Goal: Task Accomplishment & Management: Manage account settings

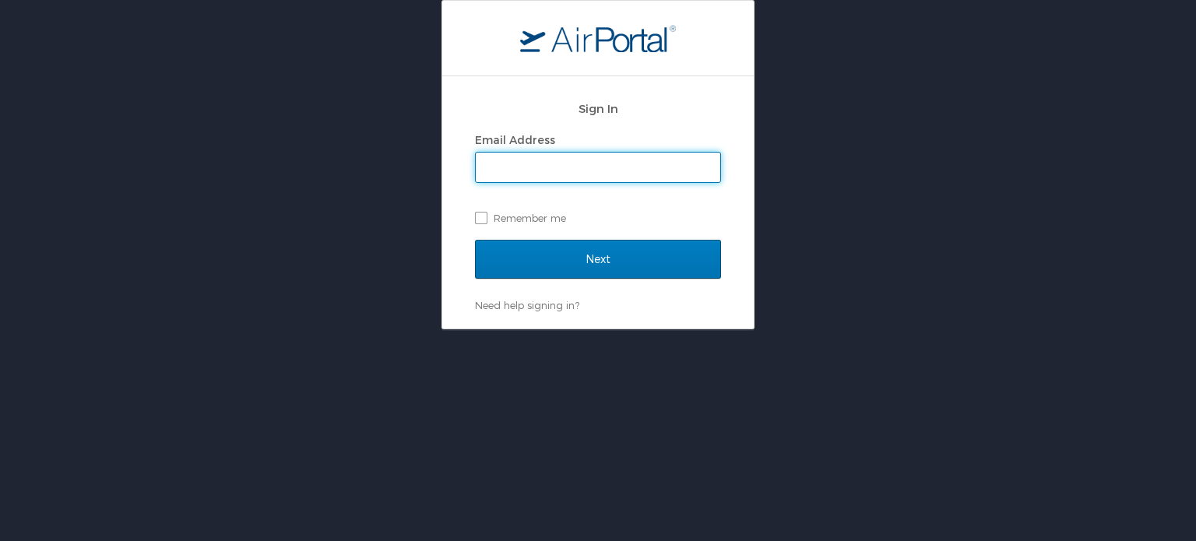
type input "natalie.arias@shipmonk.com"
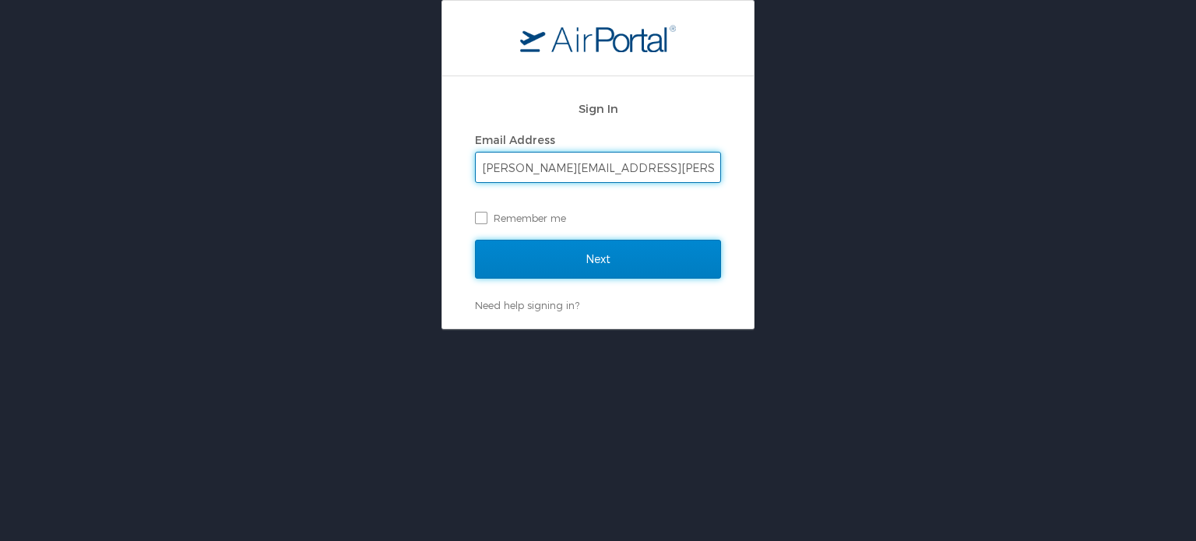
click at [615, 257] on input "Next" at bounding box center [598, 259] width 246 height 39
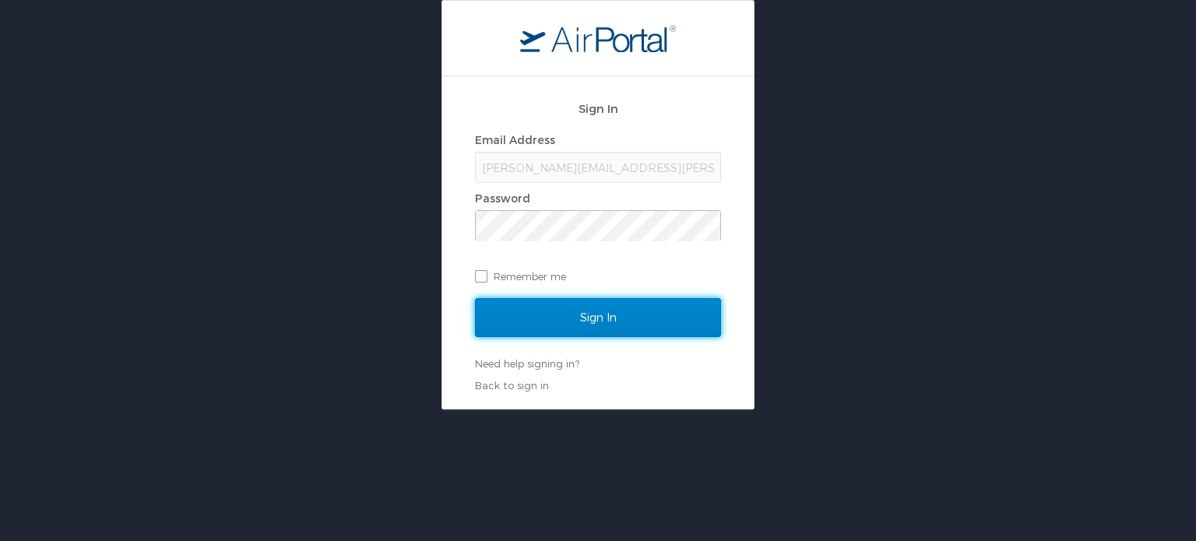
click at [620, 314] on input "Sign In" at bounding box center [598, 317] width 246 height 39
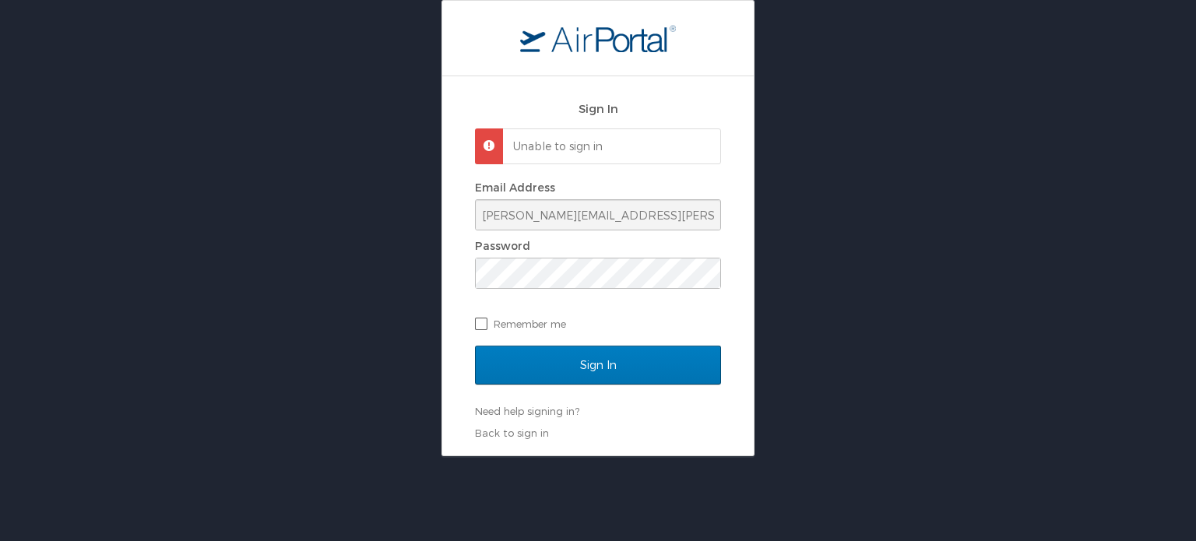
click at [548, 323] on label "Remember me" at bounding box center [598, 323] width 246 height 23
click at [485, 323] on input "Remember me" at bounding box center [480, 323] width 10 height 10
checkbox input "true"
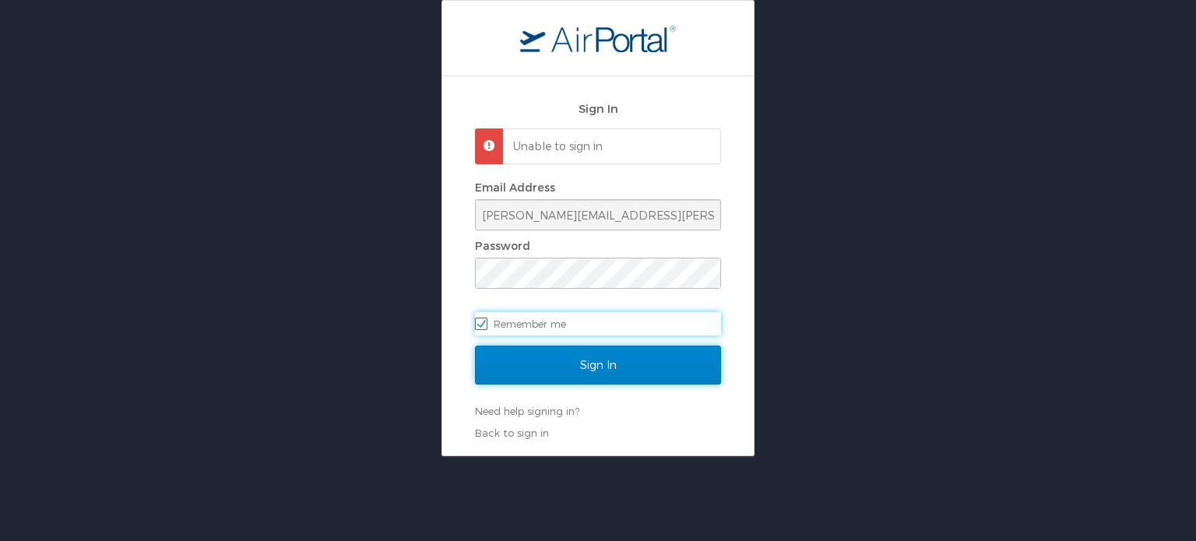
click at [609, 367] on input "Sign In" at bounding box center [598, 365] width 246 height 39
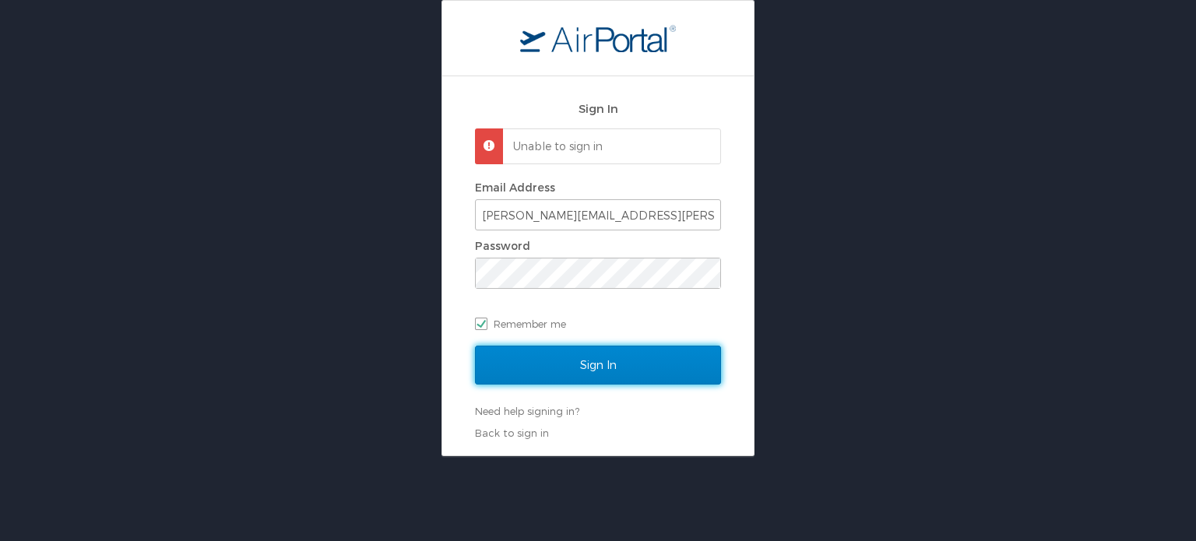
click at [595, 367] on input "Sign In" at bounding box center [598, 365] width 246 height 39
click at [565, 358] on input "Sign In" at bounding box center [598, 365] width 246 height 39
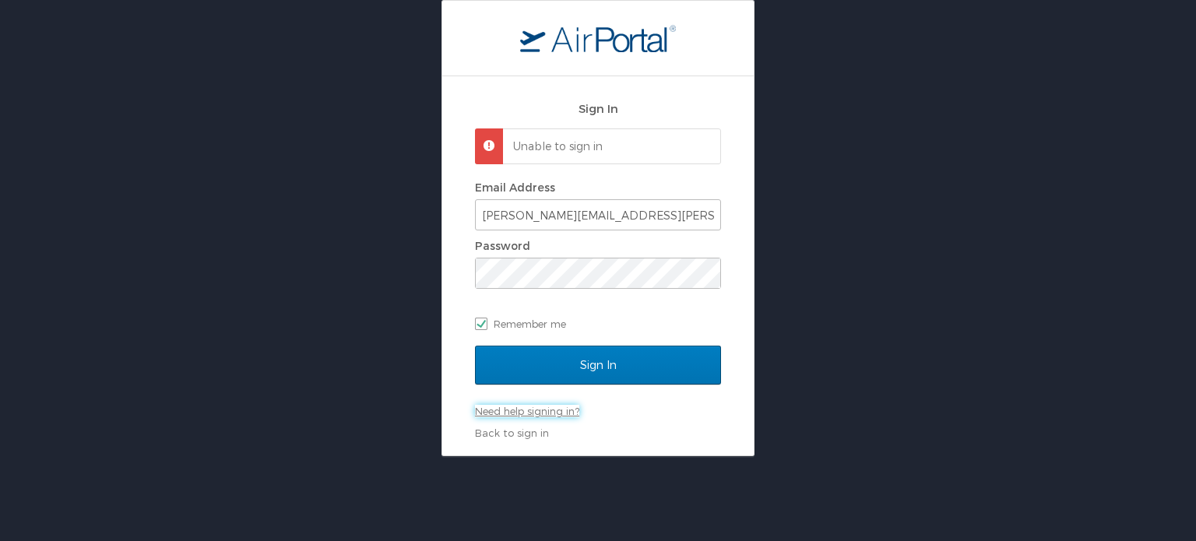
click at [537, 407] on link "Need help signing in?" at bounding box center [527, 411] width 104 height 12
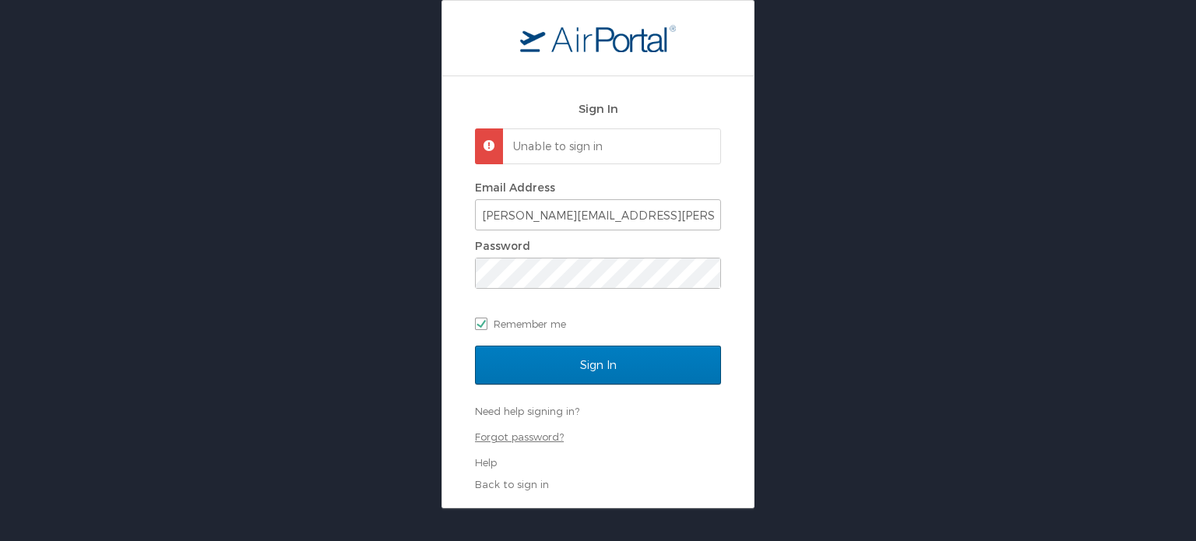
click at [544, 436] on link "Forgot password?" at bounding box center [519, 437] width 89 height 12
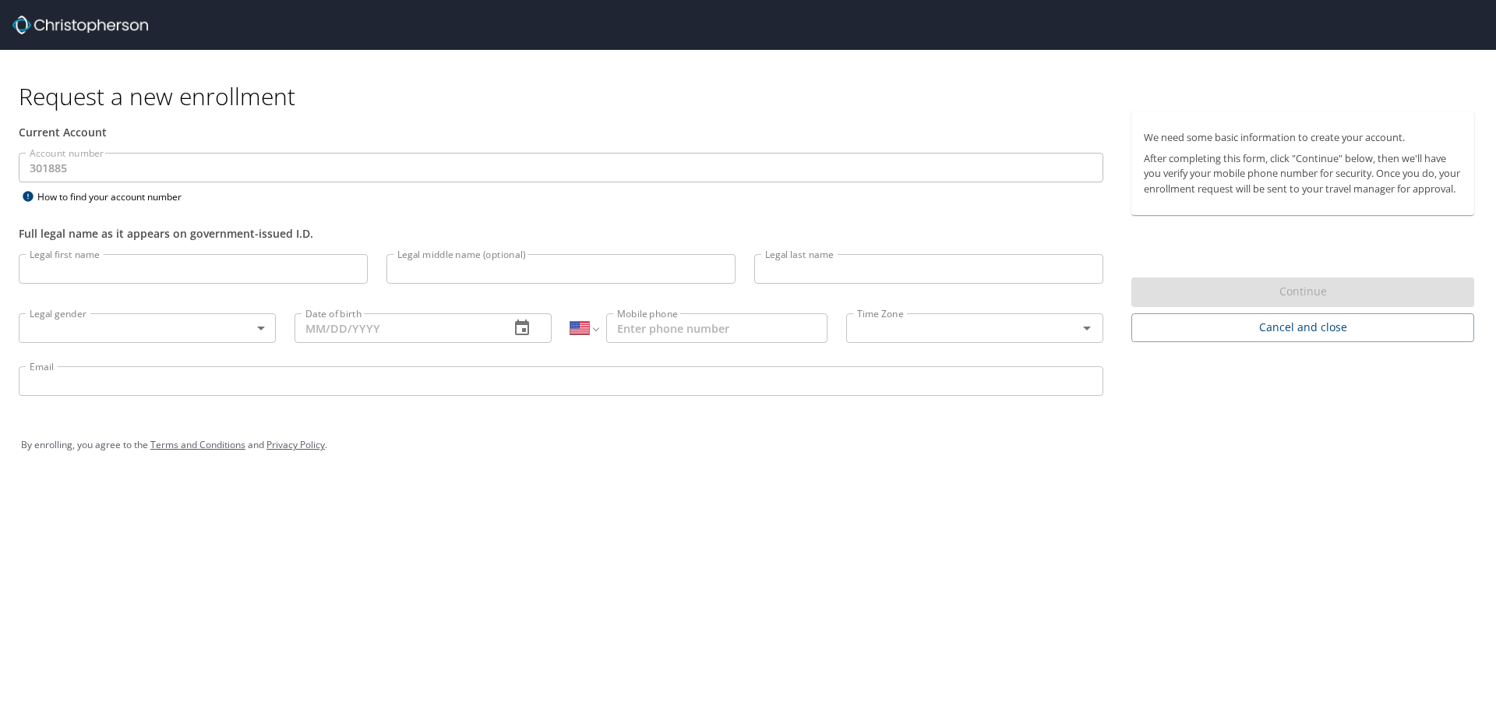
select select "US"
click at [88, 23] on img at bounding box center [80, 25] width 136 height 19
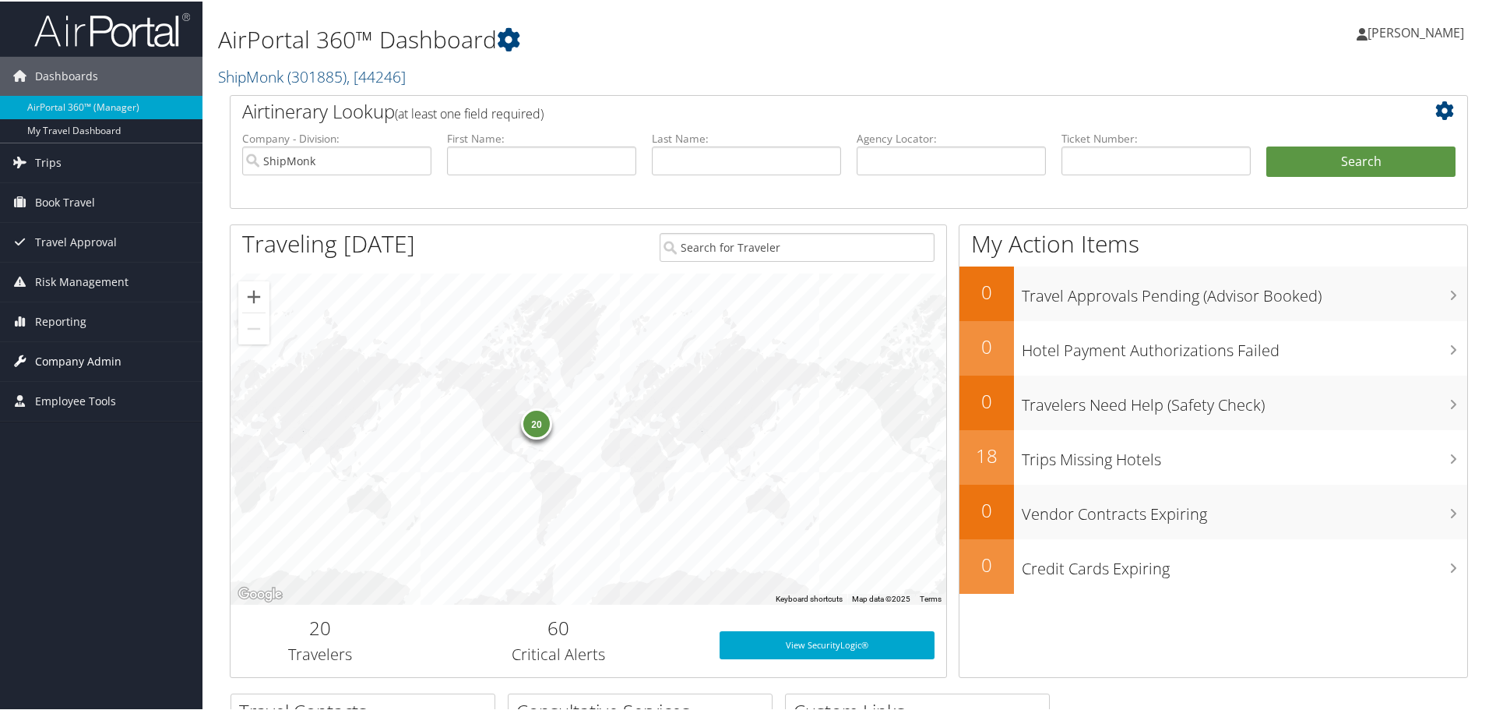
click at [96, 359] on span "Company Admin" at bounding box center [78, 359] width 86 height 39
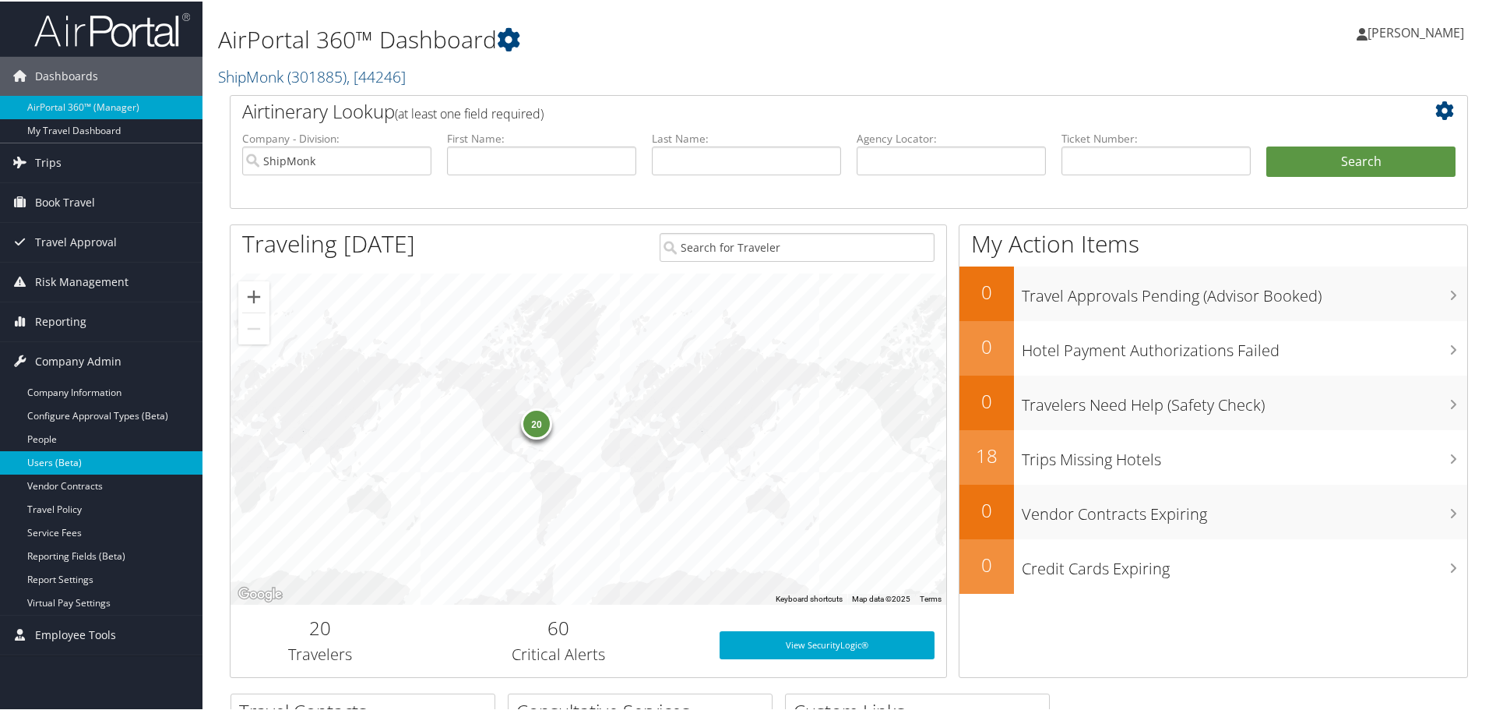
click at [55, 456] on link "Users (Beta)" at bounding box center [101, 460] width 203 height 23
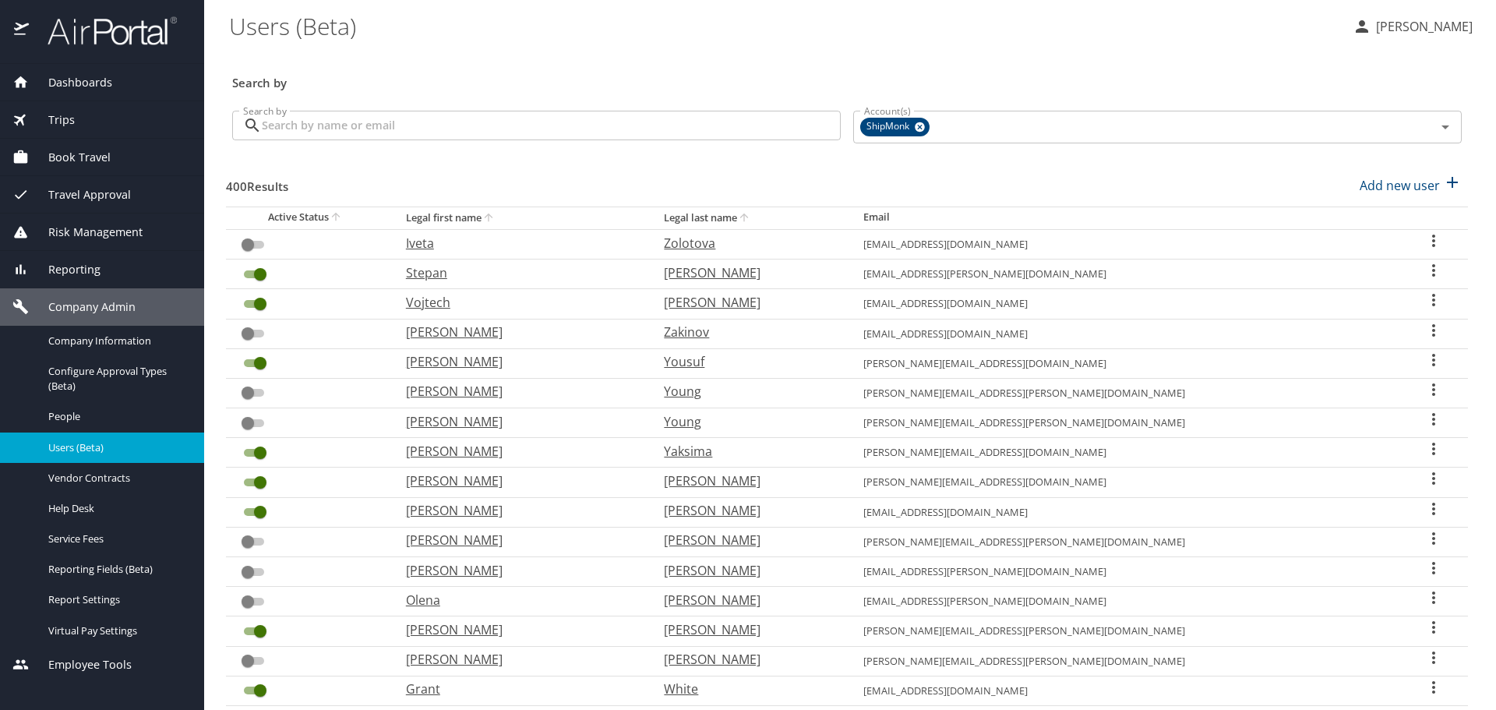
click at [386, 126] on input "Search by" at bounding box center [551, 126] width 579 height 30
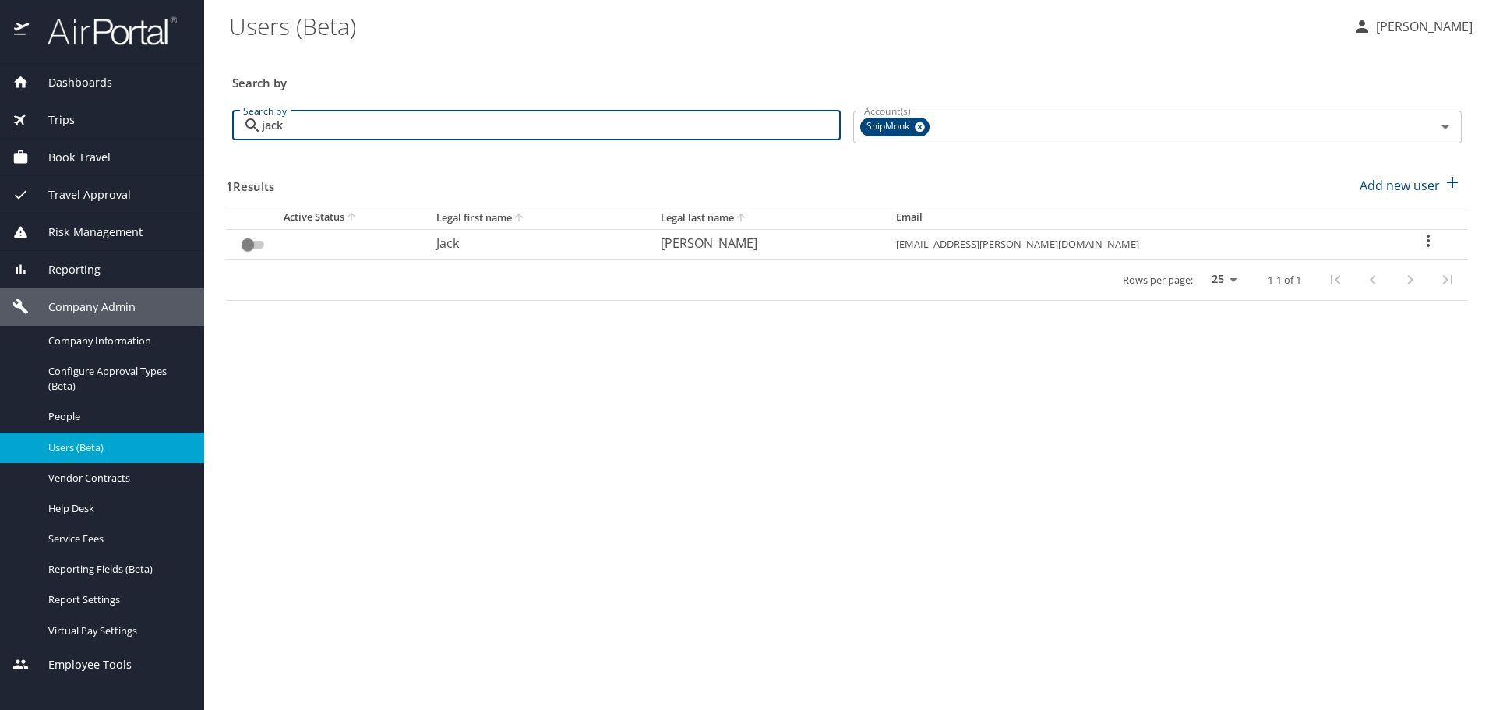
click at [643, 136] on input "jack" at bounding box center [551, 126] width 579 height 30
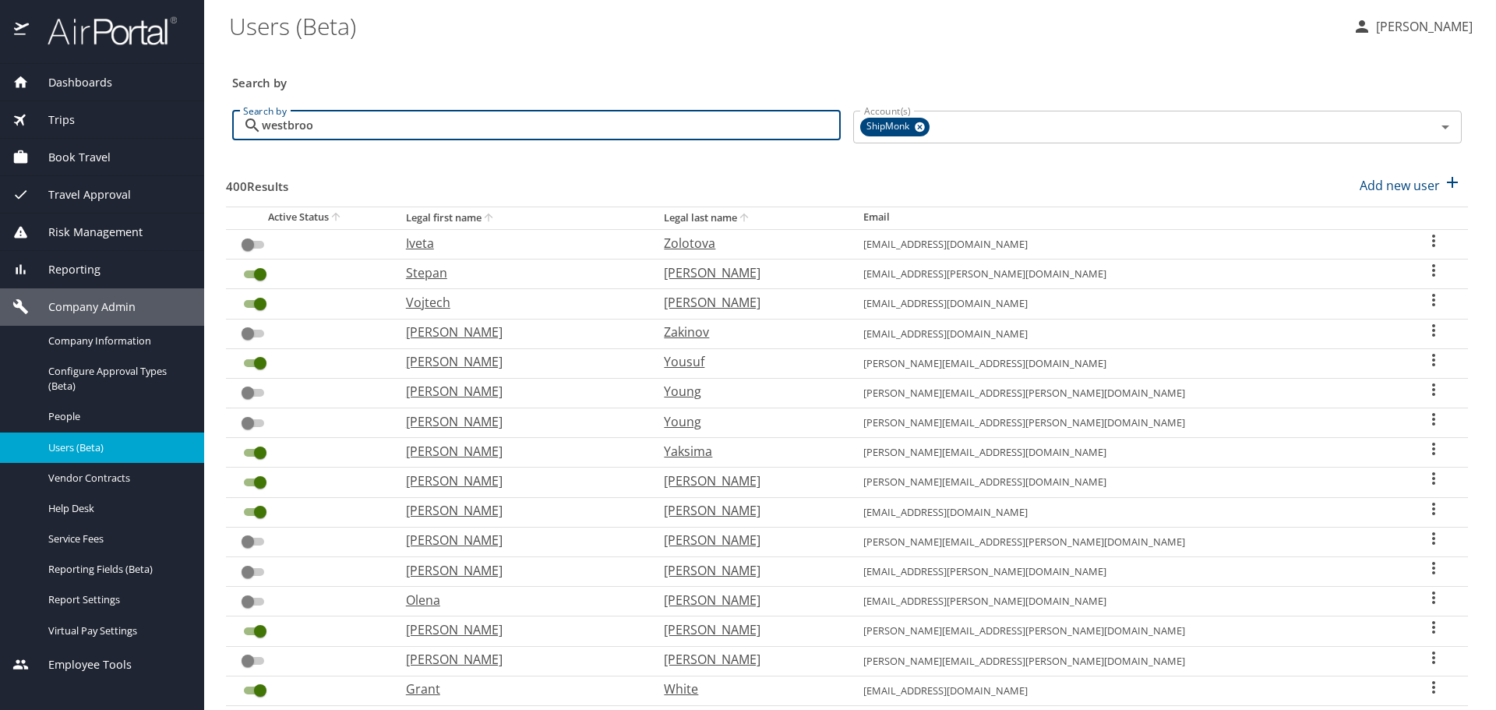
type input "westbrook"
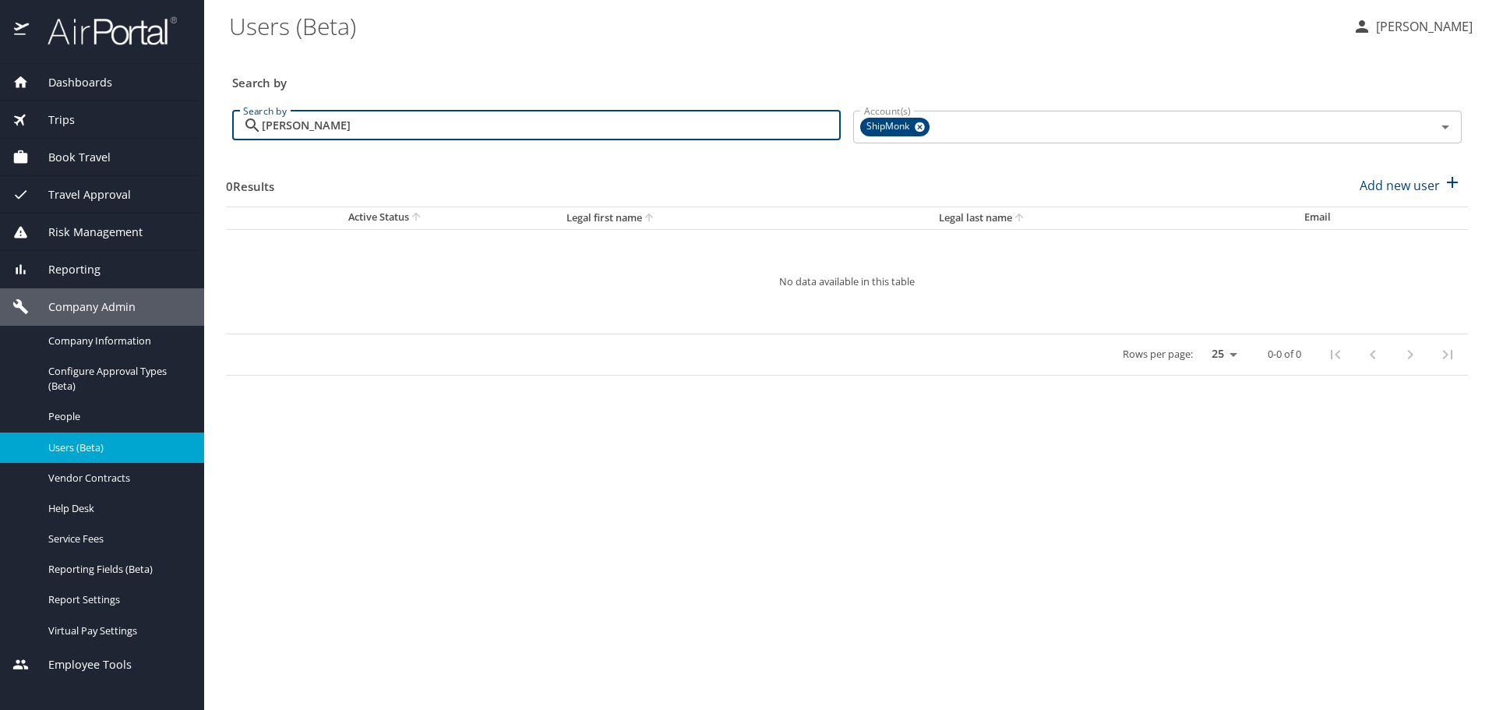
click at [643, 136] on input "westbrook" at bounding box center [551, 126] width 579 height 30
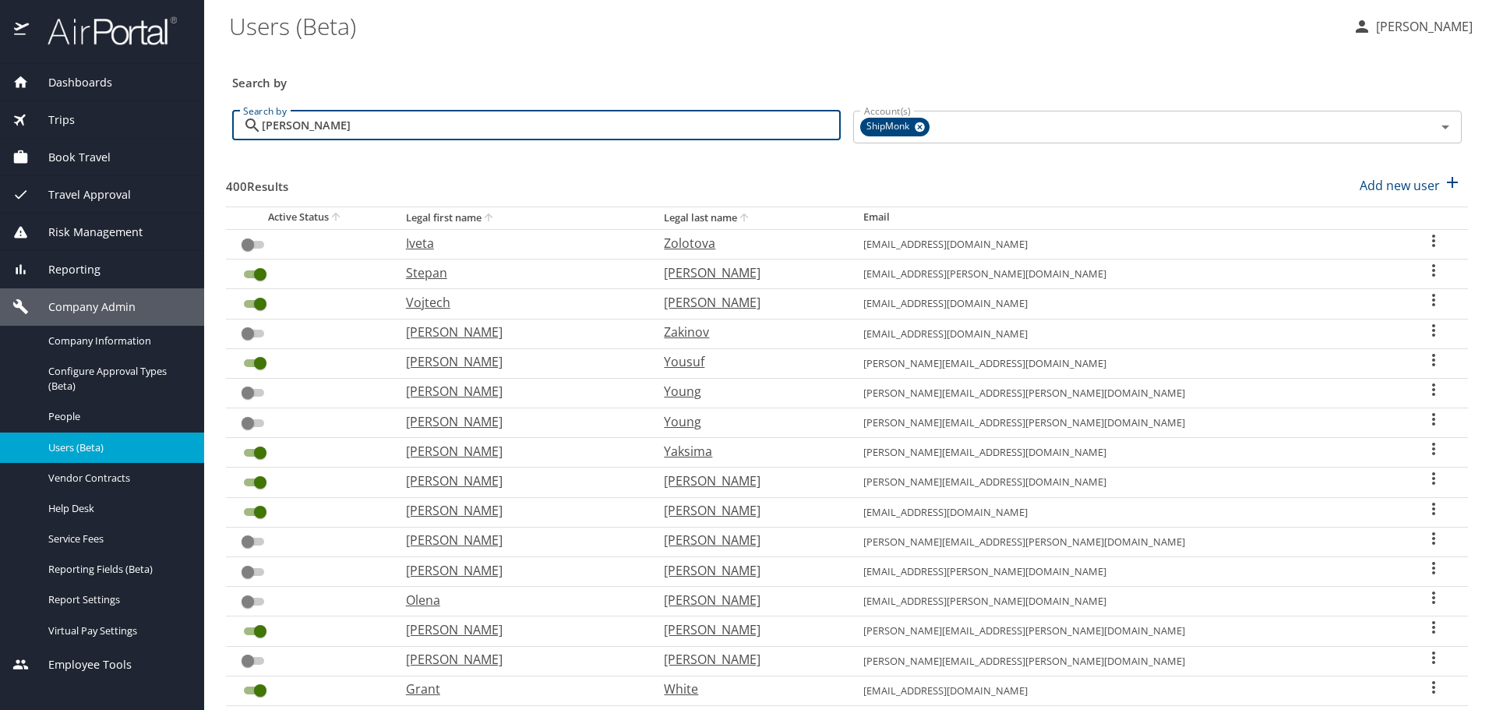
type input "kevin"
checkbox input "true"
checkbox input "false"
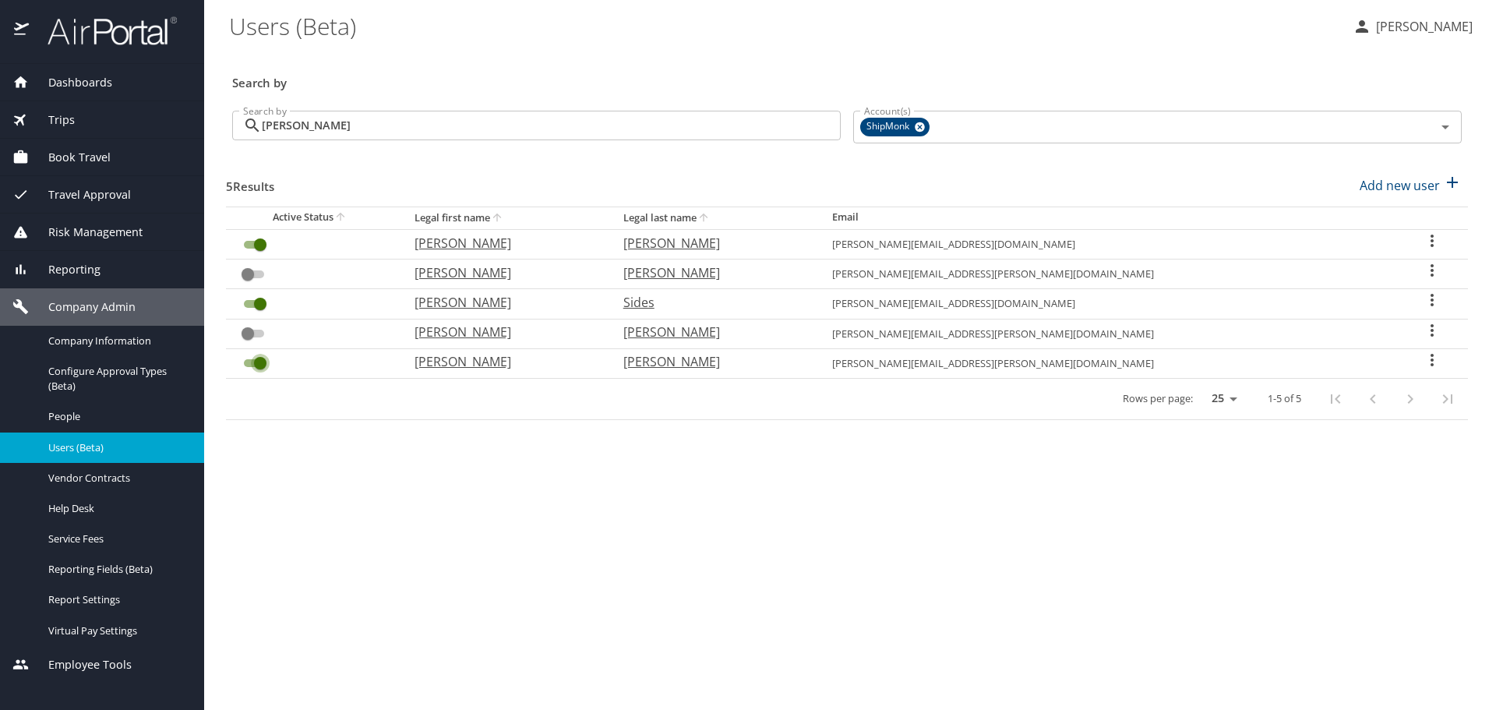
click at [249, 363] on input "User Search Table" at bounding box center [260, 363] width 56 height 19
checkbox input "true"
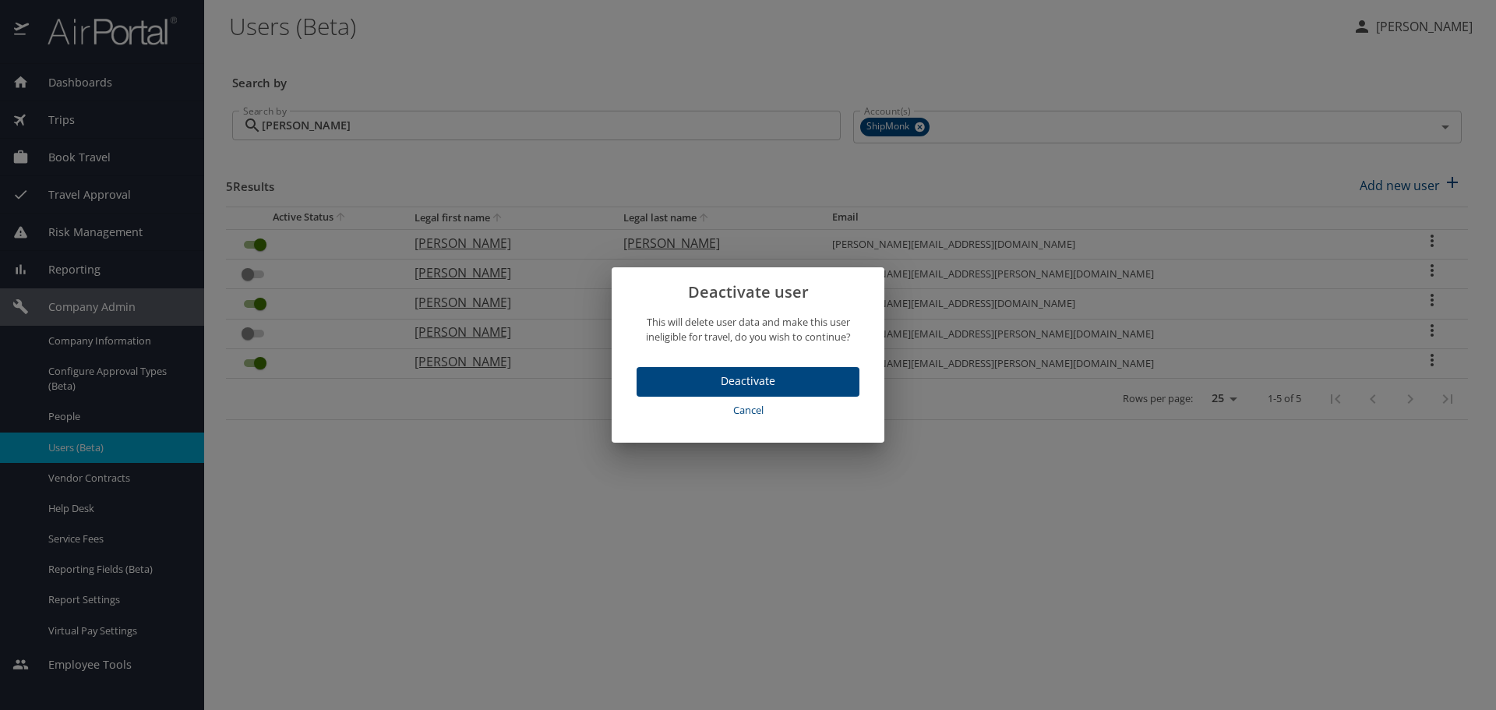
click at [749, 414] on span "Cancel" at bounding box center [748, 410] width 210 height 18
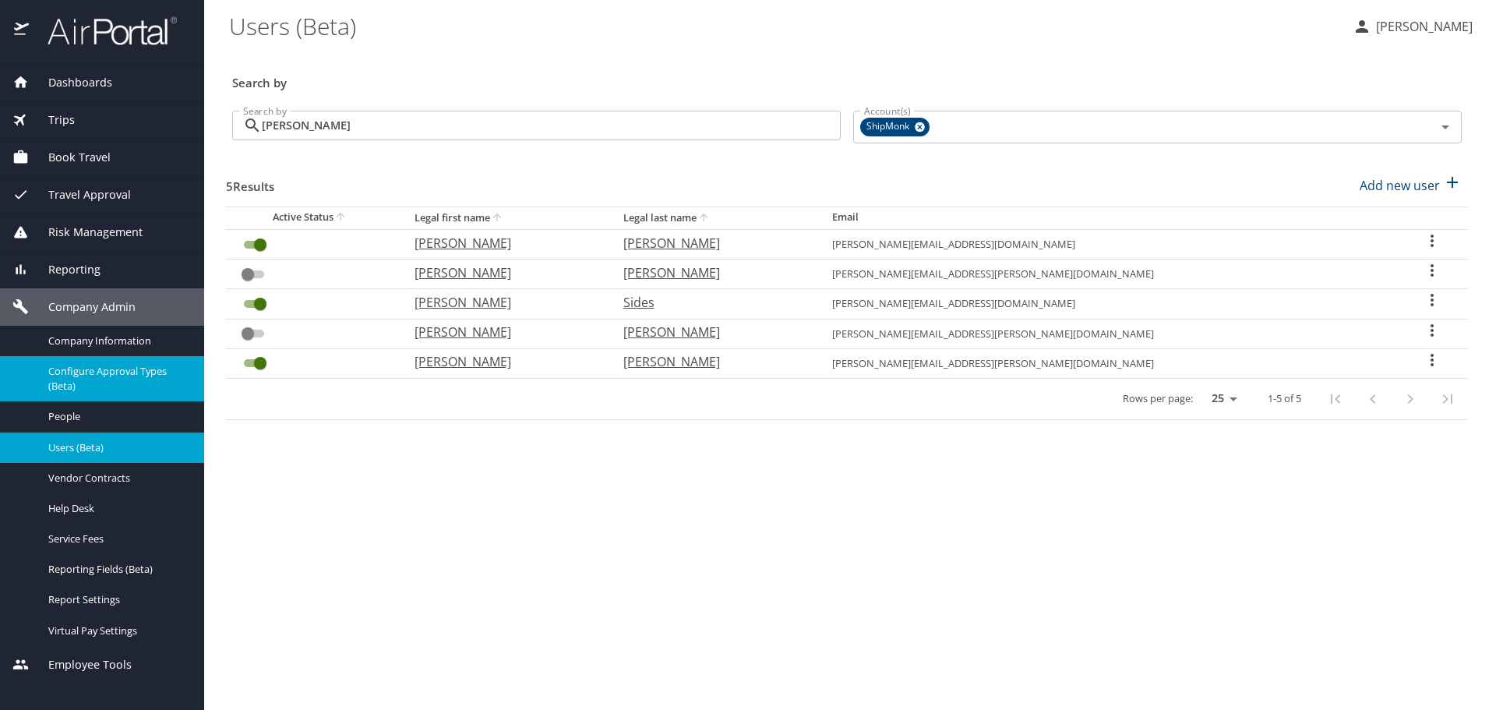
click at [138, 370] on span "Configure Approval Types (Beta)" at bounding box center [116, 379] width 137 height 30
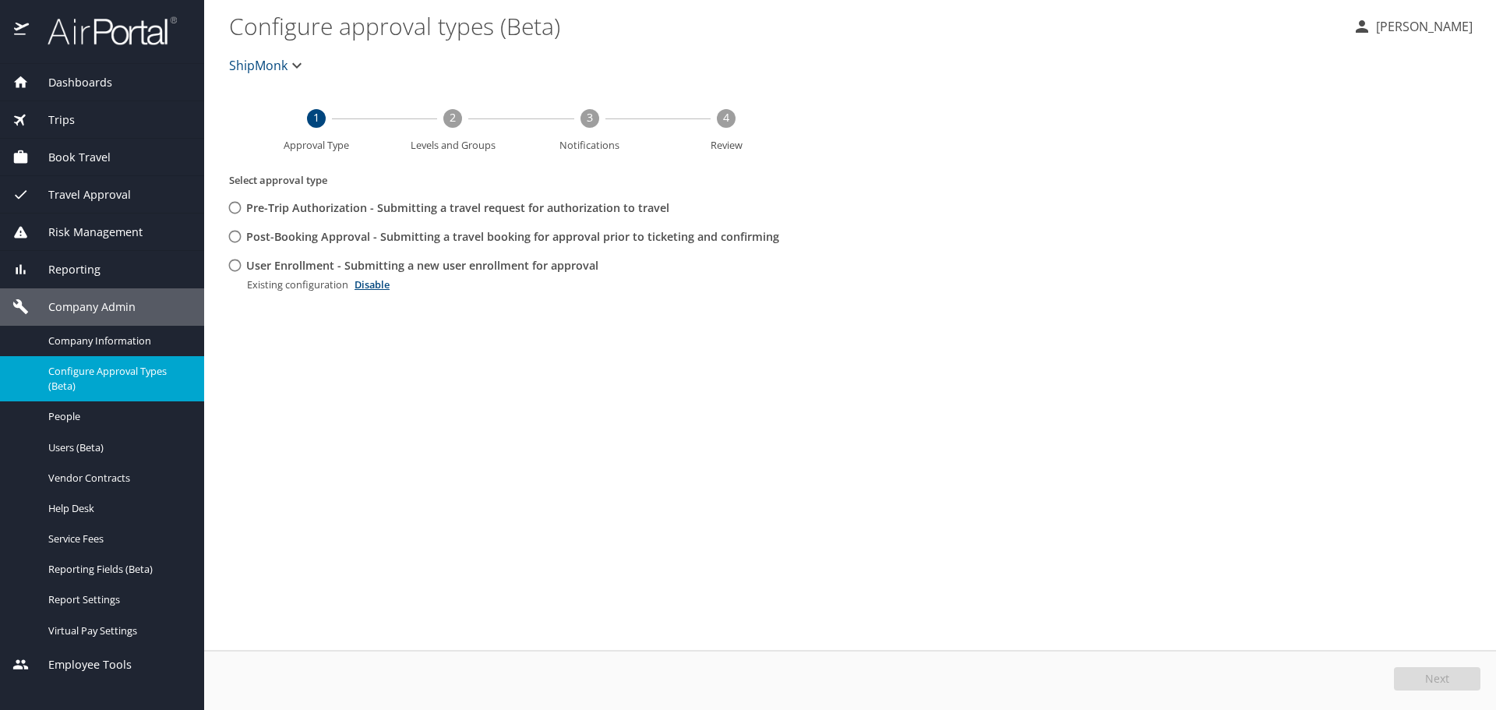
click at [69, 116] on span "Trips" at bounding box center [52, 119] width 46 height 17
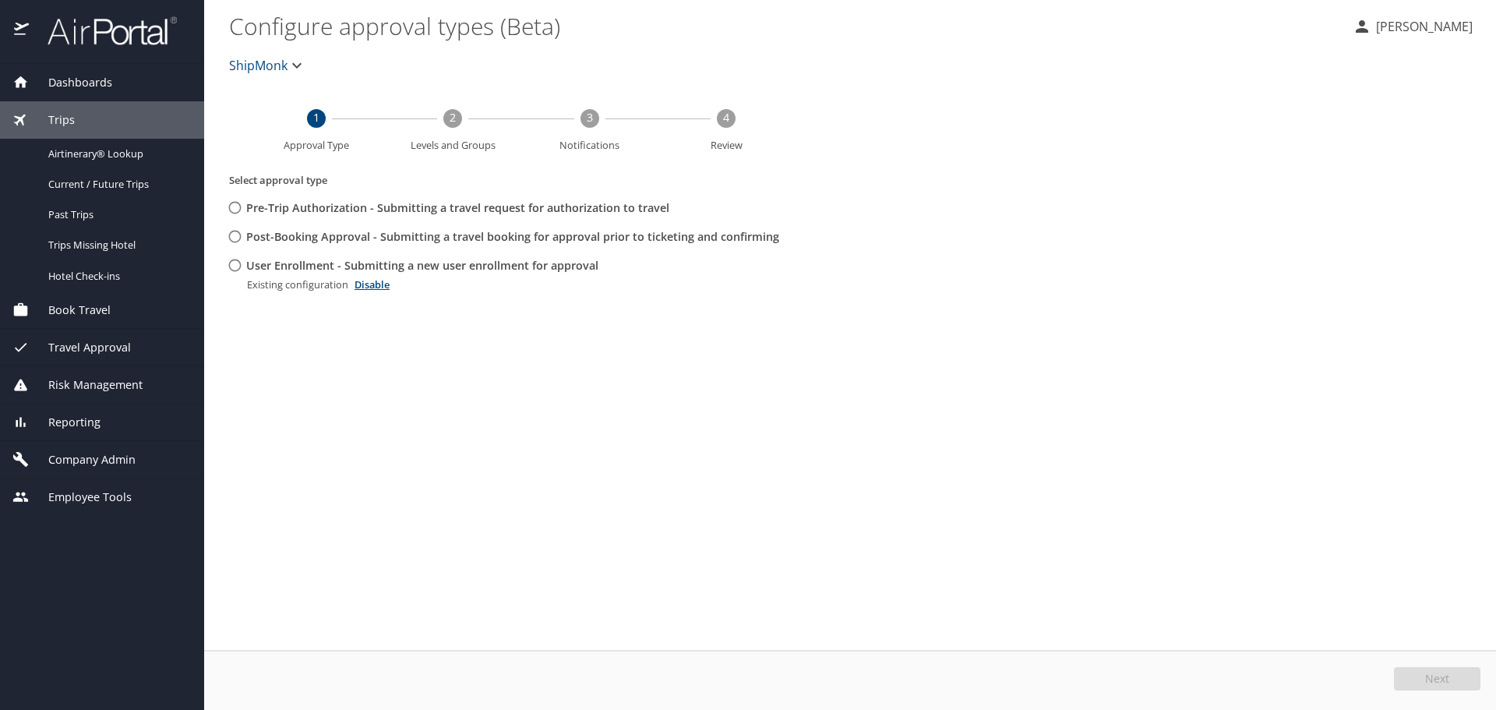
click at [76, 308] on span "Book Travel" at bounding box center [70, 309] width 82 height 17
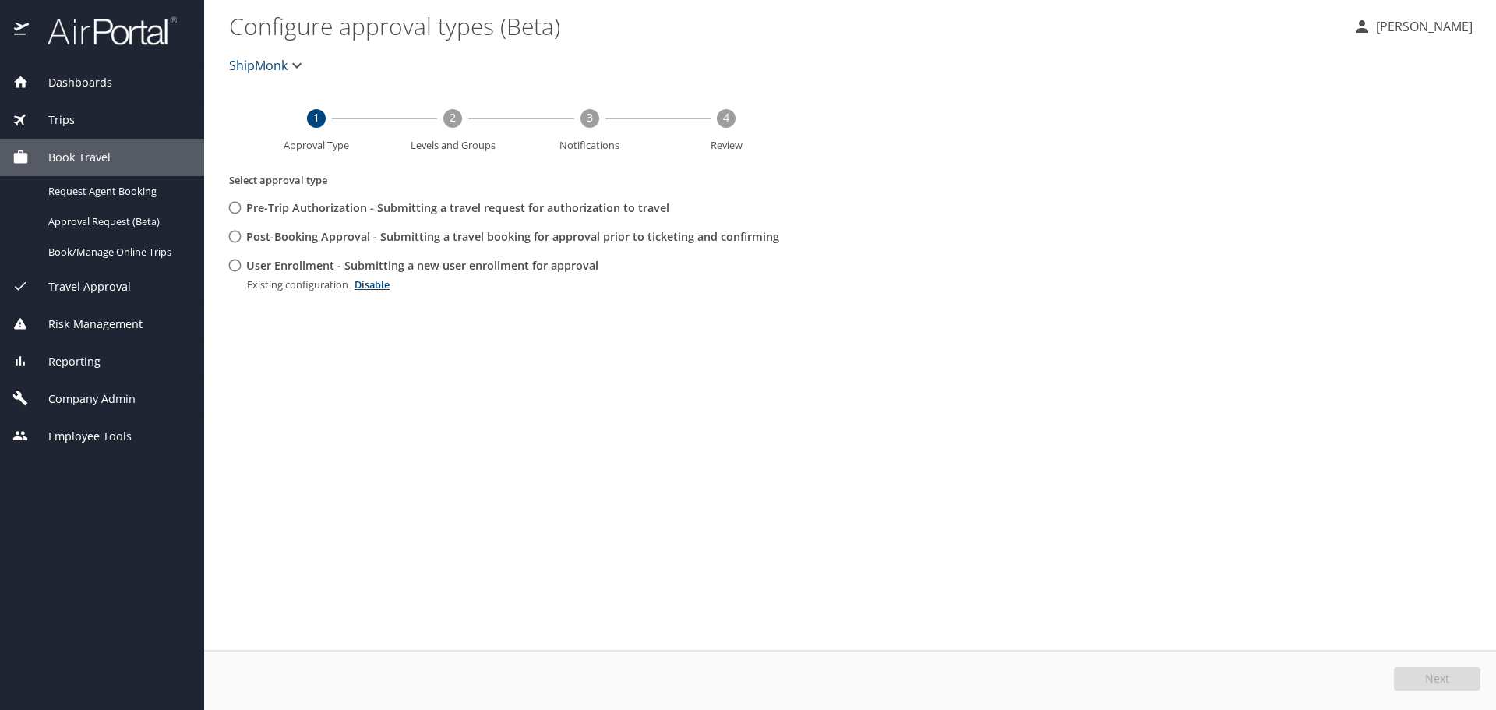
click at [90, 111] on div "Trips" at bounding box center [101, 119] width 179 height 17
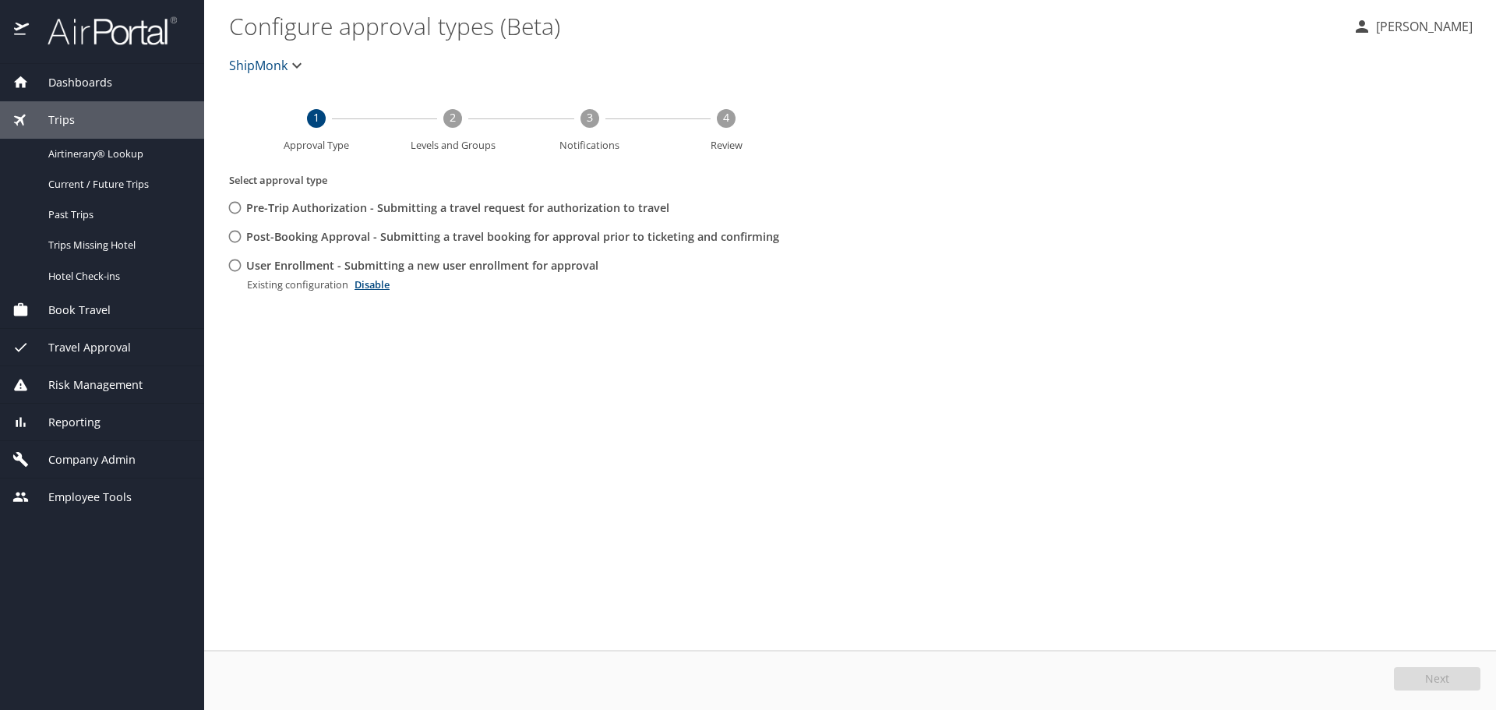
click at [93, 304] on span "Book Travel" at bounding box center [70, 309] width 82 height 17
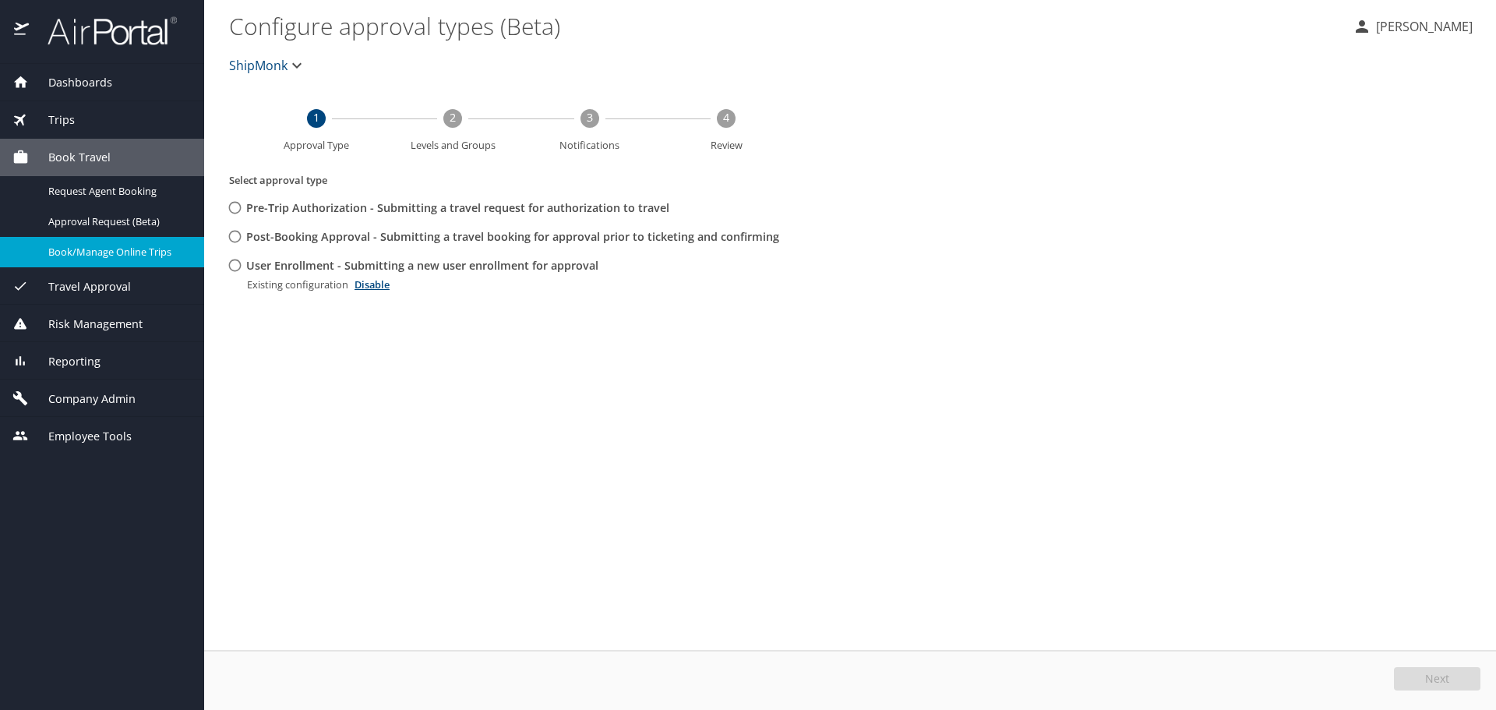
click at [136, 247] on span "Book/Manage Online Trips" at bounding box center [116, 252] width 137 height 15
